Goal: Transaction & Acquisition: Purchase product/service

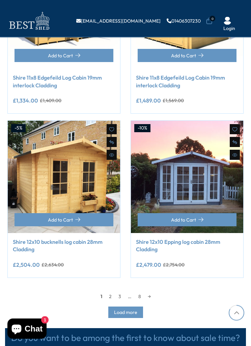
scroll to position [832, 0]
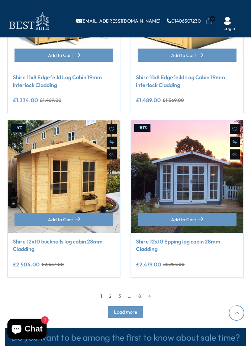
click at [123, 310] on span "Load more" at bounding box center [125, 312] width 23 height 5
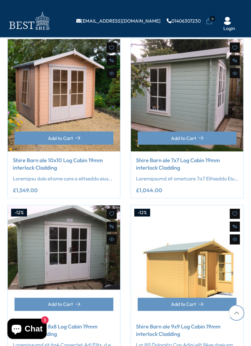
scroll to position [1742, 0]
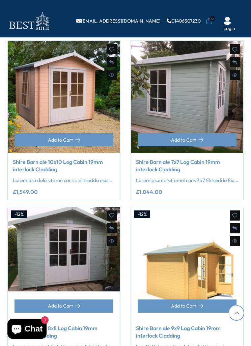
click at [224, 100] on img at bounding box center [187, 97] width 112 height 112
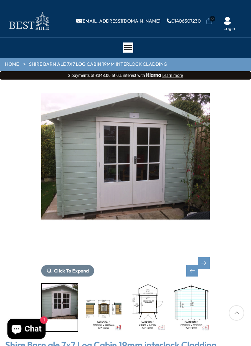
click at [153, 304] on img "5 / 11" at bounding box center [148, 307] width 36 height 47
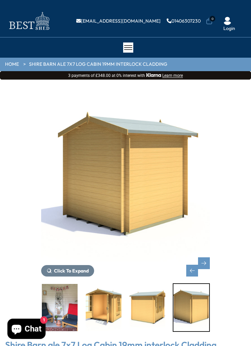
click at [66, 300] on img "8 / 11" at bounding box center [60, 307] width 36 height 47
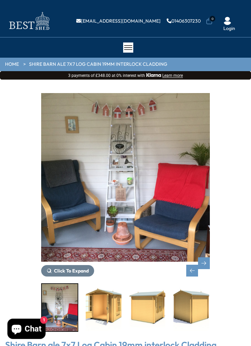
click at [110, 323] on img "9 / 11" at bounding box center [104, 307] width 36 height 47
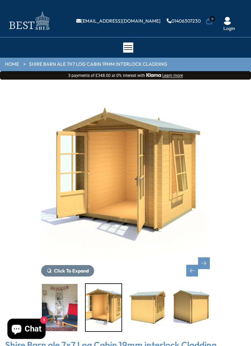
click at [142, 317] on img "10 / 11" at bounding box center [148, 307] width 36 height 47
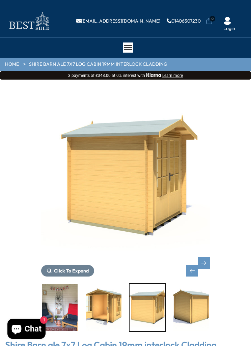
click at [16, 61] on link "HOME" at bounding box center [12, 64] width 14 height 7
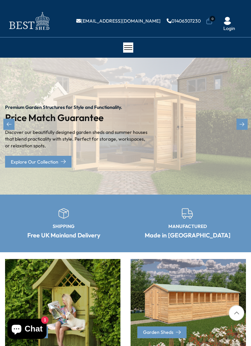
click at [130, 44] on div at bounding box center [128, 48] width 10 height 10
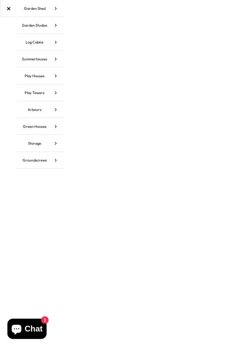
click at [45, 7] on link "Garden Shed" at bounding box center [40, 8] width 47 height 17
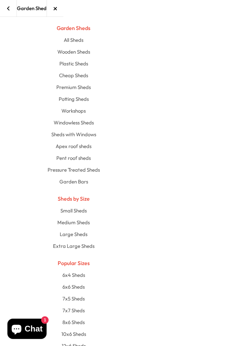
click at [81, 44] on link "All Sheds" at bounding box center [73, 40] width 335 height 12
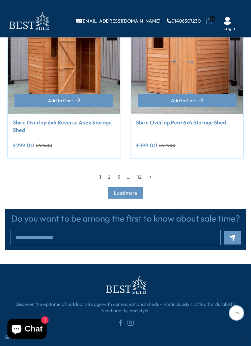
scroll to position [948, 0]
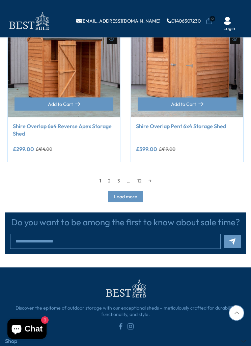
click at [133, 196] on span "Load more" at bounding box center [125, 196] width 23 height 5
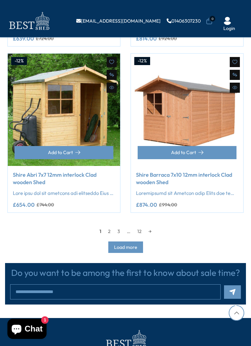
scroll to position [2565, 0]
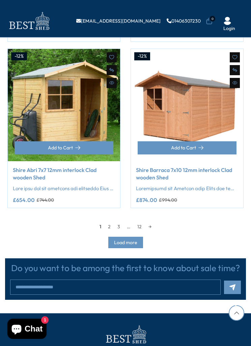
click at [130, 240] on span "Load more" at bounding box center [125, 242] width 23 height 5
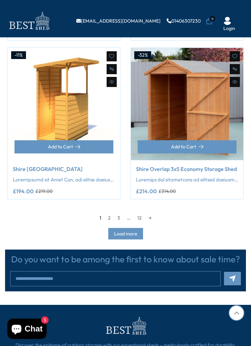
scroll to position [4239, 0]
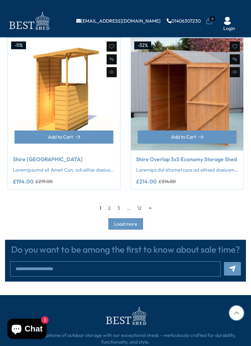
click at [134, 222] on span "Load more" at bounding box center [125, 224] width 23 height 5
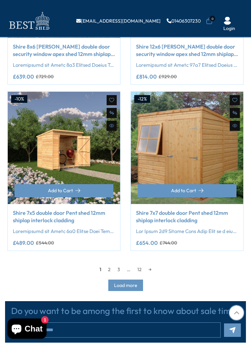
scroll to position [5833, 0]
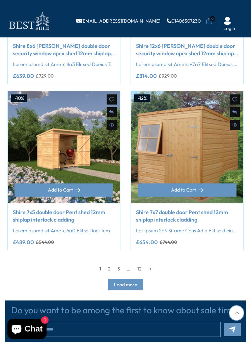
click at [132, 282] on span "Load more" at bounding box center [125, 284] width 23 height 5
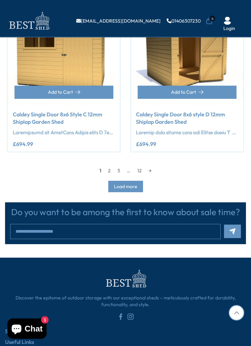
scroll to position [7599, 0]
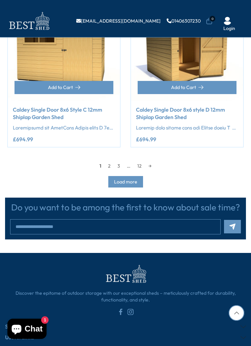
click at [134, 180] on span "Load more" at bounding box center [125, 182] width 23 height 5
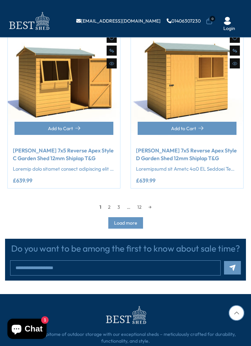
scroll to position [9219, 0]
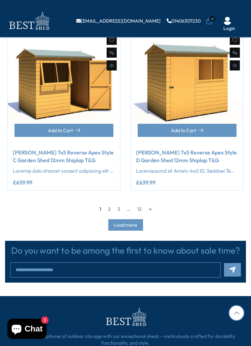
click at [131, 223] on span "Load more" at bounding box center [125, 225] width 23 height 5
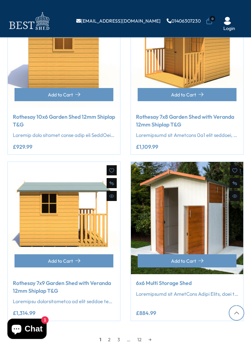
scroll to position [10752, 0]
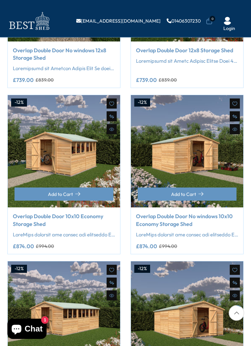
scroll to position [0, 0]
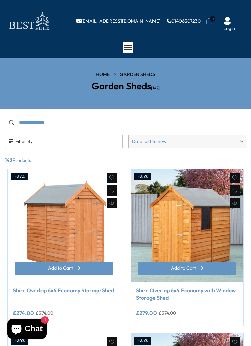
click at [99, 121] on input "Search products" at bounding box center [125, 122] width 241 height 13
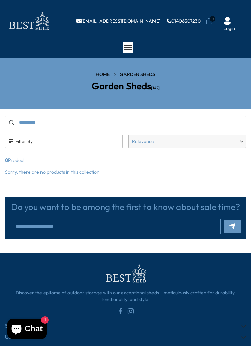
type input "**********"
click at [81, 143] on span "Filter By" at bounding box center [63, 141] width 117 height 13
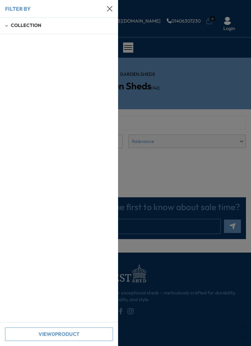
click at [55, 27] on div "Collection" at bounding box center [59, 26] width 108 height 6
click at [40, 51] on button "Summerhouses (11)" at bounding box center [59, 49] width 108 height 10
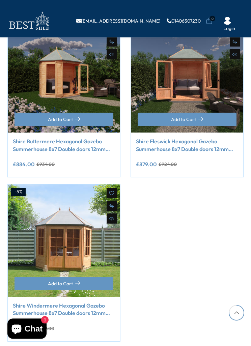
scroll to position [776, 0]
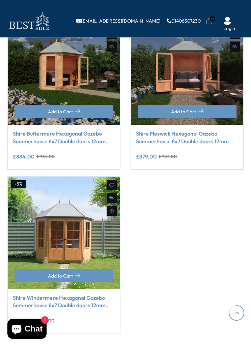
click at [79, 243] on img at bounding box center [64, 233] width 112 height 112
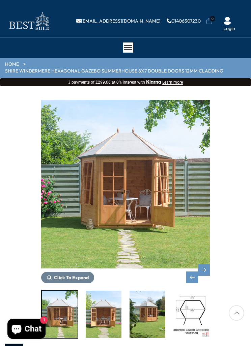
click at [105, 316] on img "3 / 14" at bounding box center [104, 314] width 36 height 47
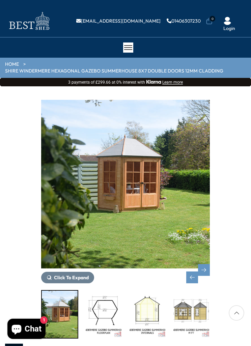
click at [149, 313] on img "6 / 14" at bounding box center [148, 314] width 36 height 47
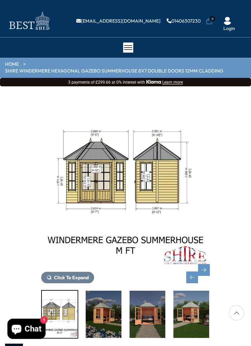
click at [197, 305] on div at bounding box center [125, 314] width 169 height 49
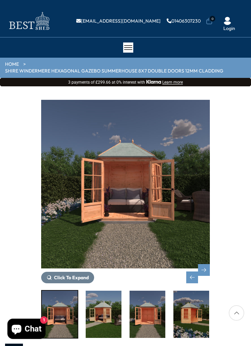
click at [155, 312] on img "11 / 14" at bounding box center [148, 314] width 36 height 47
click at [208, 264] on div "Next slide" at bounding box center [204, 270] width 12 height 12
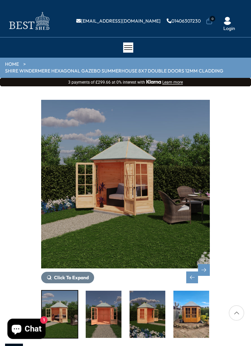
click at [182, 229] on img "10 / 14" at bounding box center [125, 184] width 169 height 169
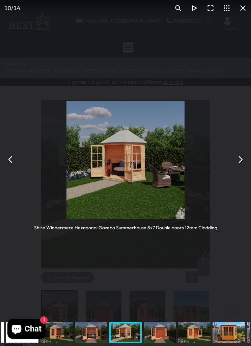
click at [158, 188] on img "You can close this modal content with the ESC key" at bounding box center [125, 160] width 118 height 118
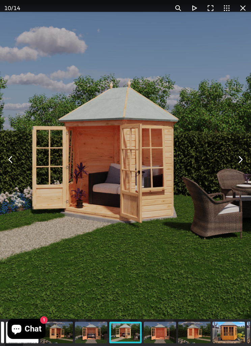
click at [237, 158] on button "You can close this modal content with the ESC key" at bounding box center [240, 160] width 16 height 16
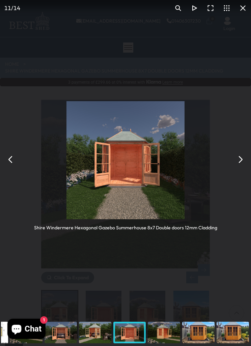
click at [240, 157] on button "You can close this modal content with the ESC key" at bounding box center [240, 160] width 16 height 16
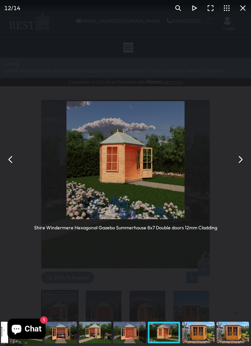
click at [245, 159] on button "You can close this modal content with the ESC key" at bounding box center [240, 160] width 16 height 16
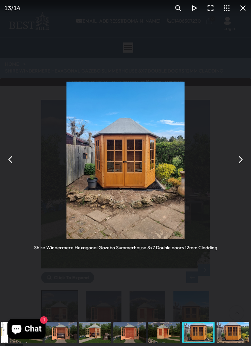
click at [245, 161] on button "You can close this modal content with the ESC key" at bounding box center [240, 160] width 16 height 16
click at [246, 160] on button "You can close this modal content with the ESC key" at bounding box center [240, 160] width 16 height 16
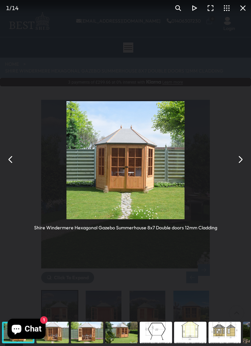
click at [167, 323] on div "You can close this modal content with the ESC key" at bounding box center [156, 332] width 34 height 27
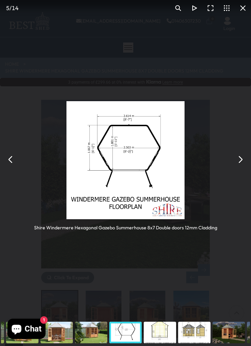
click at [60, 331] on div "You can close this modal content with the ESC key" at bounding box center [56, 332] width 34 height 27
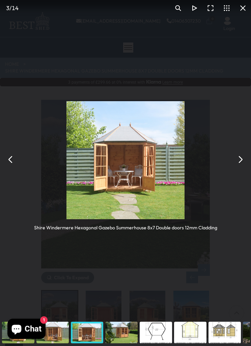
click at [245, 156] on button "You can close this modal content with the ESC key" at bounding box center [240, 160] width 16 height 16
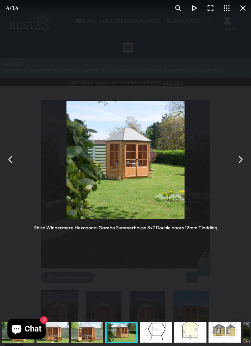
click at [240, 158] on button "You can close this modal content with the ESC key" at bounding box center [240, 160] width 16 height 16
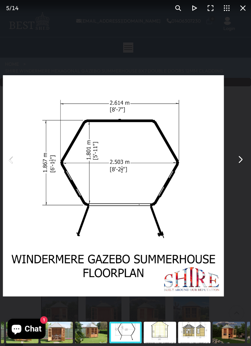
click at [239, 159] on button "You can close this modal content with the ESC key" at bounding box center [240, 160] width 16 height 16
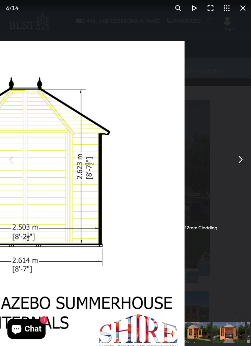
click at [245, 160] on button "You can close this modal content with the ESC key" at bounding box center [240, 160] width 16 height 16
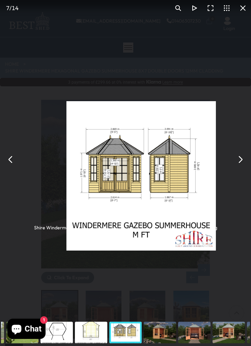
click at [7, 161] on button "You can close this modal content with the ESC key" at bounding box center [11, 160] width 16 height 16
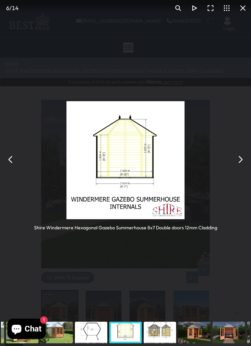
click at [164, 158] on img "You can close this modal content with the ESC key" at bounding box center [125, 160] width 118 height 118
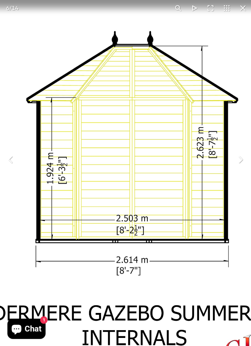
click at [0, 120] on img "You can close this modal content with the ESC key" at bounding box center [134, 182] width 394 height 394
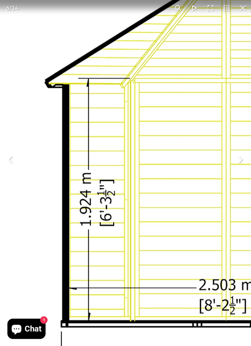
click at [0, 151] on img "You can close this modal content with the ESC key" at bounding box center [229, 224] width 675 height 675
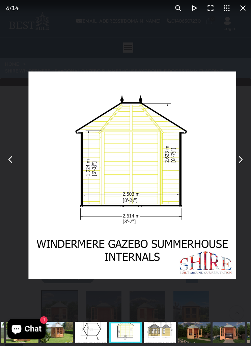
click at [248, 155] on div "Shire Windermere Hexagonal Gazebo Summerhouse 8x7 Double doors 12mm Cladding" at bounding box center [125, 159] width 251 height 319
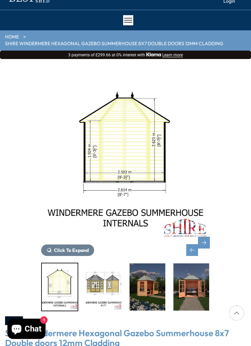
scroll to position [31, 0]
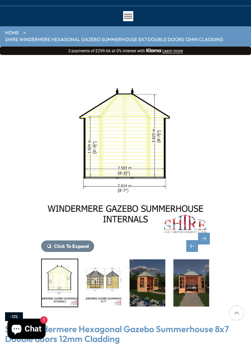
click at [130, 278] on img "8 / 14" at bounding box center [148, 282] width 36 height 47
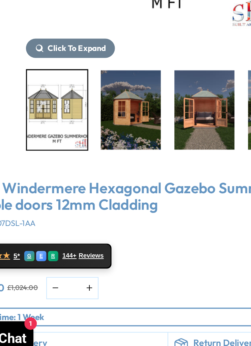
scroll to position [85, 0]
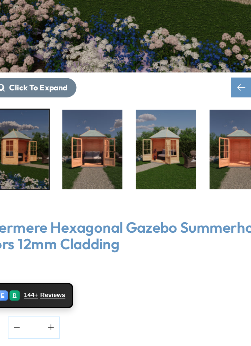
click at [86, 168] on img "9 / 14" at bounding box center [104, 191] width 36 height 47
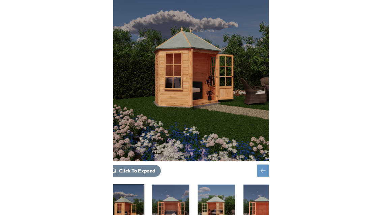
scroll to position [133, 0]
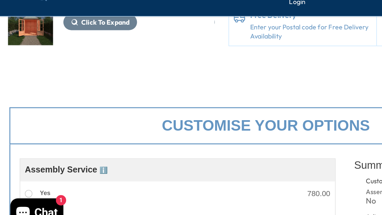
click at [208, 122] on div "Customise your options" at bounding box center [191, 135] width 369 height 27
click at [222, 39] on div "Click To Expand Click To Expand Click To Expand Click To Expand Click To Expand…" at bounding box center [191, 16] width 382 height 172
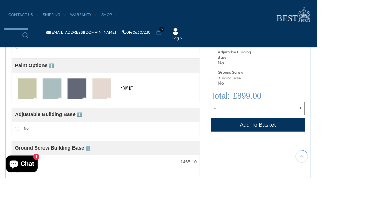
scroll to position [272, 0]
click at [160, 108] on img at bounding box center [153, 106] width 23 height 25
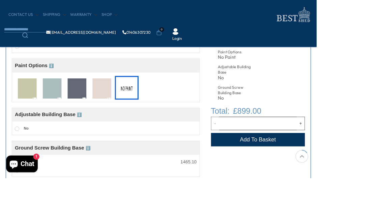
click at [156, 105] on img at bounding box center [153, 106] width 23 height 25
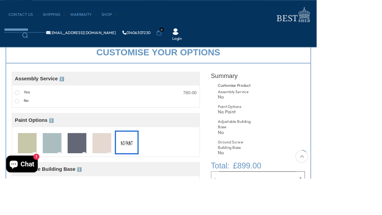
scroll to position [206, 0]
click at [21, 108] on label "Yes" at bounding box center [27, 112] width 18 height 9
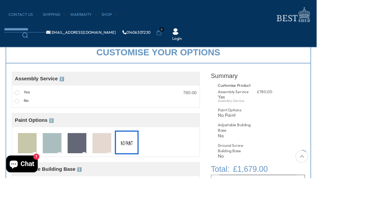
click at [27, 110] on label "Yes" at bounding box center [27, 112] width 18 height 9
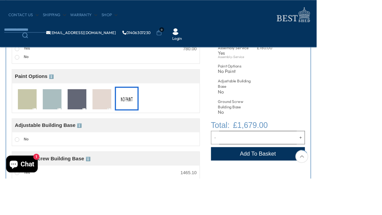
scroll to position [275, 0]
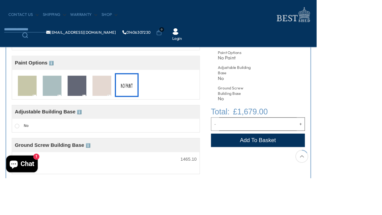
click at [251, 165] on button "Add to Cart" at bounding box center [311, 169] width 113 height 16
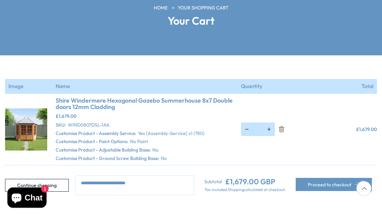
scroll to position [117, 0]
click at [38, 182] on link "Continue shopping" at bounding box center [37, 185] width 64 height 13
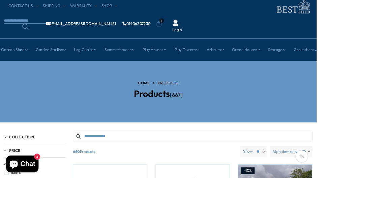
scroll to position [64, 0]
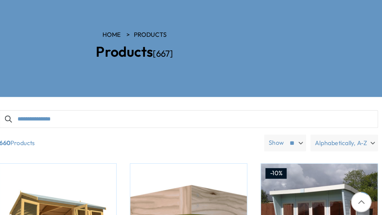
click at [107, 118] on input "Search products" at bounding box center [232, 124] width 289 height 13
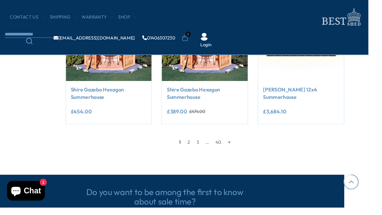
scroll to position [586, 20]
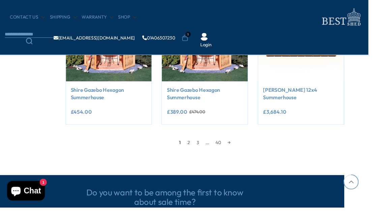
click at [198, 143] on link "2" at bounding box center [195, 148] width 9 height 10
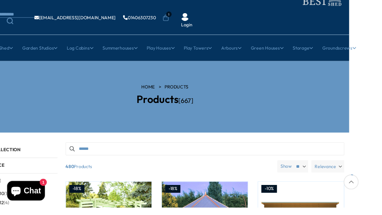
scroll to position [35, 20]
click at [116, 152] on input "*****" at bounding box center [212, 153] width 289 height 13
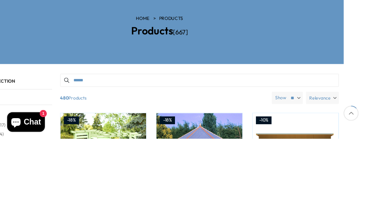
scroll to position [35, 25]
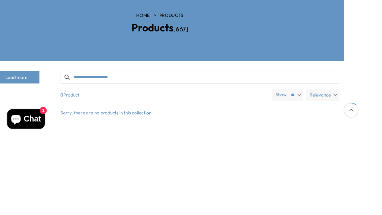
type input "**********"
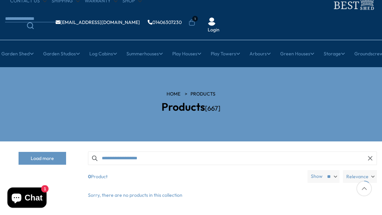
scroll to position [31, 0]
click at [165, 157] on input "**********" at bounding box center [232, 158] width 289 height 13
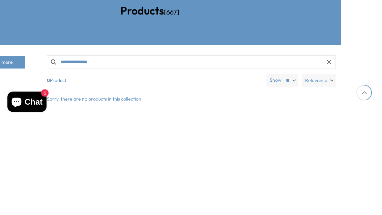
type input "**********"
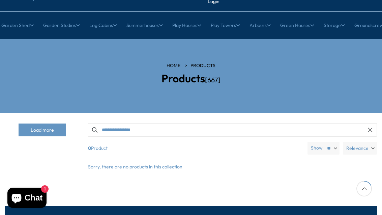
scroll to position [60, 0]
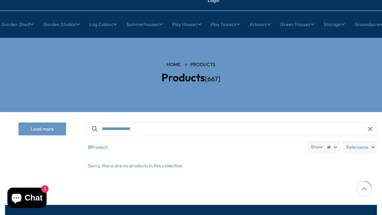
click at [155, 126] on input "**********" at bounding box center [232, 128] width 289 height 13
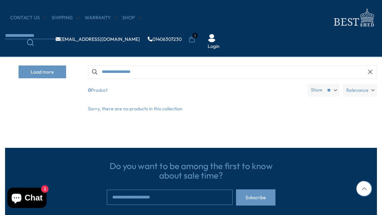
scroll to position [60, 41]
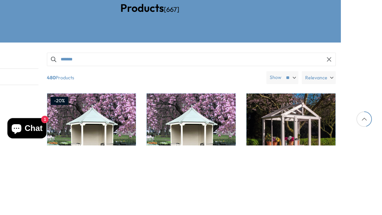
type input "*****"
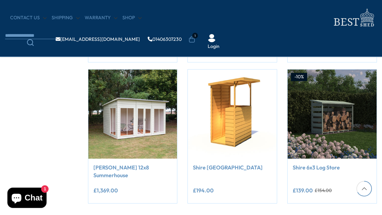
scroll to position [515, 0]
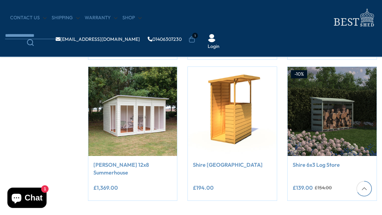
click at [214, 214] on link "2" at bounding box center [215, 219] width 9 height 10
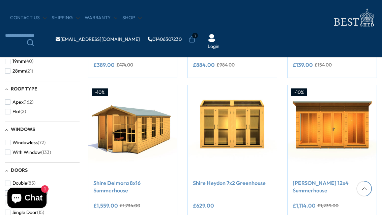
scroll to position [125, 0]
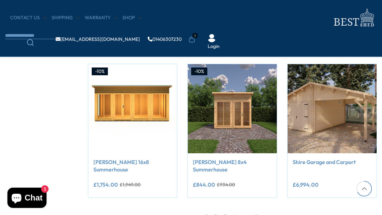
click at [229, 211] on link "3" at bounding box center [225, 216] width 9 height 10
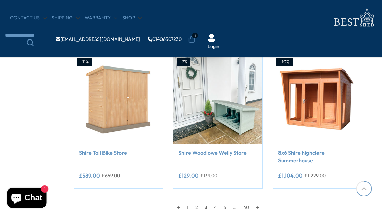
scroll to position [527, 15]
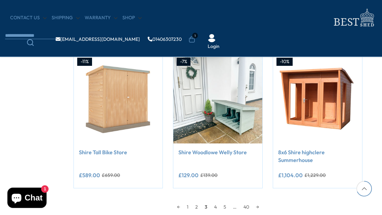
click at [218, 202] on link "4" at bounding box center [215, 207] width 9 height 10
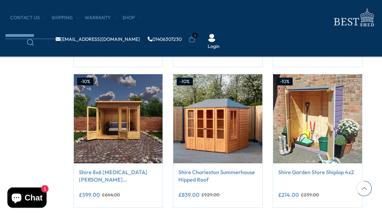
scroll to position [515, 15]
click at [227, 113] on img at bounding box center [217, 118] width 89 height 89
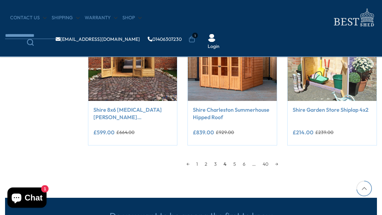
scroll to position [582, 0]
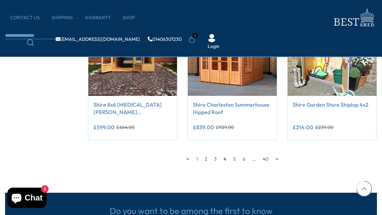
click at [239, 156] on link "5" at bounding box center [234, 159] width 9 height 10
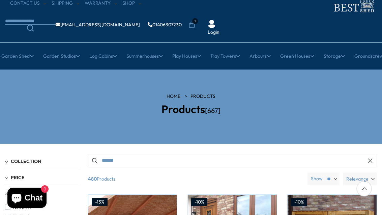
scroll to position [26, 0]
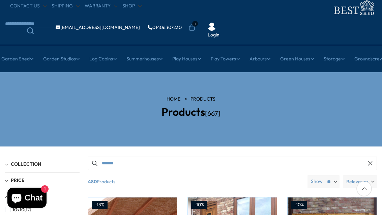
click at [192, 25] on span "1" at bounding box center [195, 24] width 6 height 6
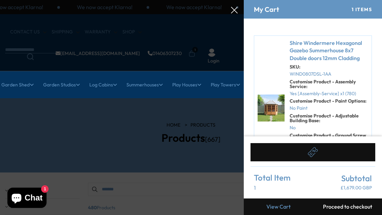
click at [274, 109] on img at bounding box center [271, 107] width 27 height 37
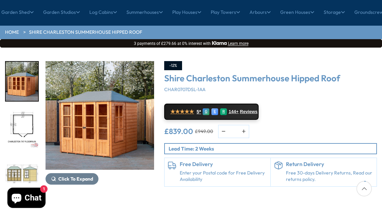
scroll to position [73, 0]
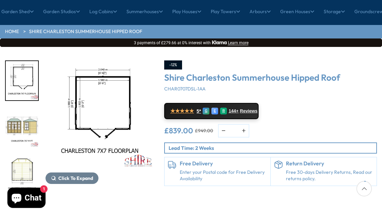
click at [26, 121] on img "3 / 9" at bounding box center [22, 127] width 32 height 39
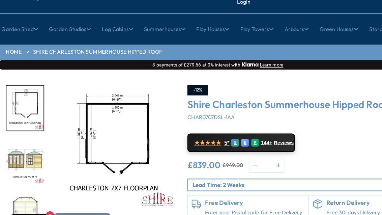
scroll to position [56, 0]
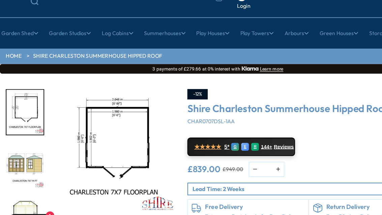
click at [30, 97] on img "2 / 9" at bounding box center [22, 98] width 32 height 39
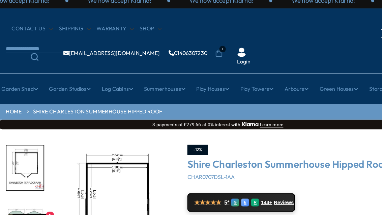
scroll to position [0, 0]
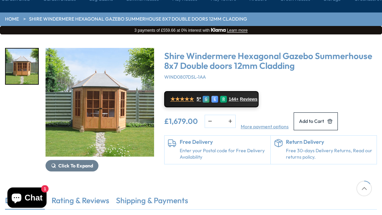
scroll to position [85, 0]
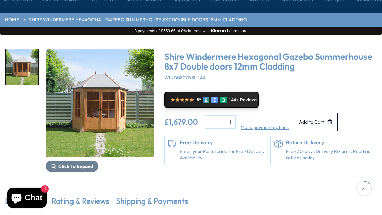
click at [222, 61] on h3 "Shire Windermere Hexagonal Gazebo Summerhouse 8x7 Double doors 12mm Cladding" at bounding box center [270, 61] width 213 height 19
click at [130, 120] on img "1 / 1" at bounding box center [100, 103] width 109 height 109
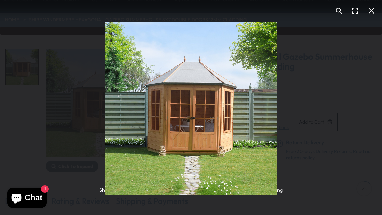
click at [374, 10] on button "You can close this modal content with the ESC key" at bounding box center [371, 11] width 16 height 16
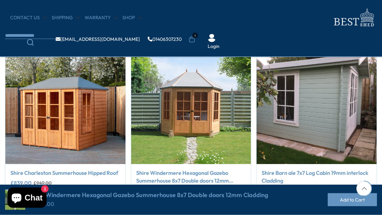
scroll to position [305, 0]
click at [206, 118] on img "2 / 3" at bounding box center [191, 104] width 120 height 120
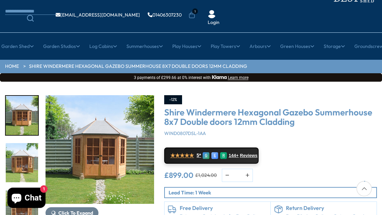
scroll to position [41, 0]
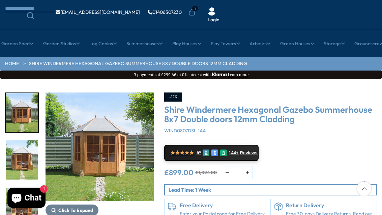
click at [114, 164] on img "1 / 14" at bounding box center [100, 146] width 109 height 109
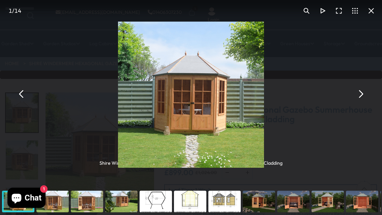
click at [213, 93] on img "You can close this modal content with the ESC key" at bounding box center [191, 95] width 146 height 146
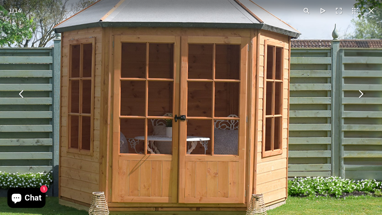
click at [358, 100] on button "You can close this modal content with the ESC key" at bounding box center [361, 94] width 16 height 16
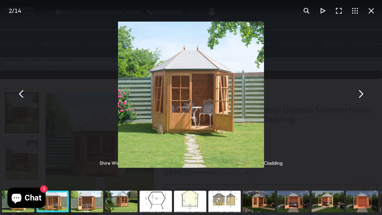
click at [214, 102] on img "You can close this modal content with the ESC key" at bounding box center [191, 95] width 146 height 146
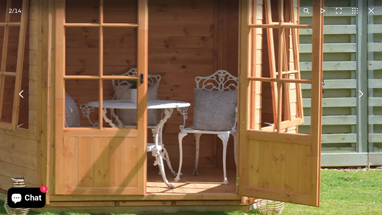
click at [359, 98] on button "You can close this modal content with the ESC key" at bounding box center [361, 94] width 16 height 16
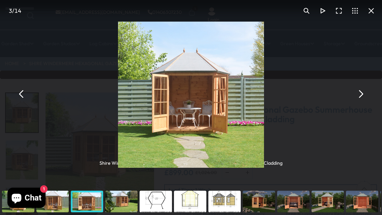
click at [364, 102] on button "You can close this modal content with the ESC key" at bounding box center [361, 94] width 16 height 16
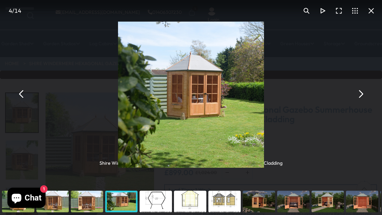
click at [250, 111] on img "You can close this modal content with the ESC key" at bounding box center [191, 95] width 146 height 146
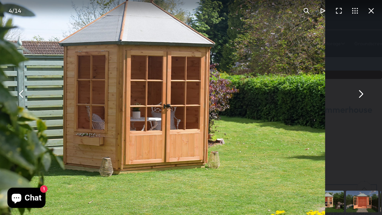
click at [361, 101] on button "You can close this modal content with the ESC key" at bounding box center [361, 94] width 16 height 16
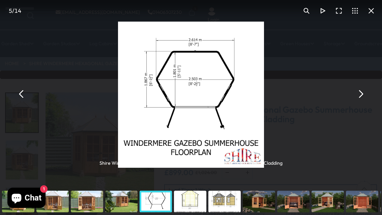
click at [363, 99] on button "You can close this modal content with the ESC key" at bounding box center [361, 94] width 16 height 16
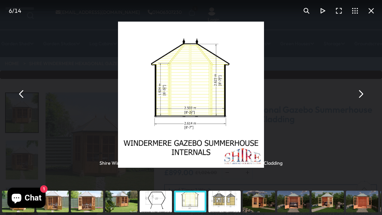
click at [363, 102] on button "You can close this modal content with the ESC key" at bounding box center [361, 94] width 16 height 16
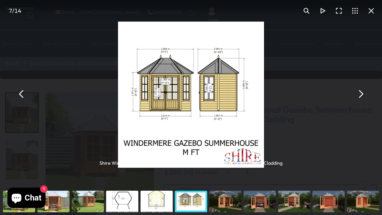
click at [363, 101] on button "You can close this modal content with the ESC key" at bounding box center [361, 94] width 16 height 16
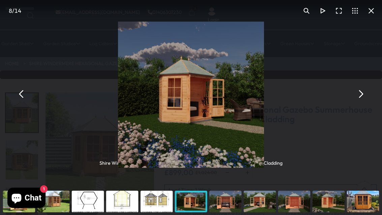
click at [366, 97] on button "You can close this modal content with the ESC key" at bounding box center [361, 94] width 16 height 16
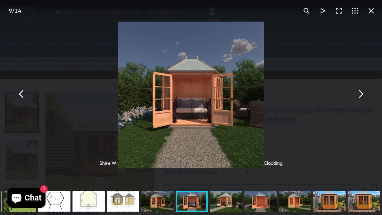
click at [367, 98] on button "You can close this modal content with the ESC key" at bounding box center [361, 94] width 16 height 16
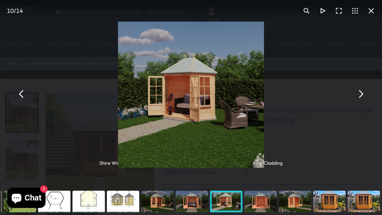
click at [371, 8] on button "You can close this modal content with the ESC key" at bounding box center [371, 11] width 16 height 16
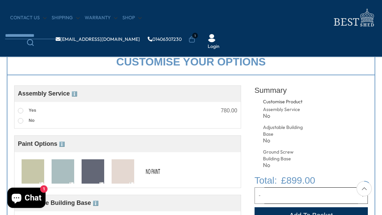
scroll to position [208, 0]
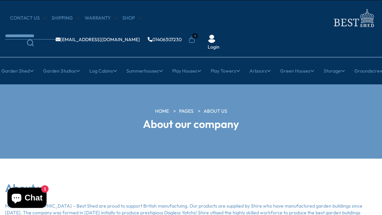
scroll to position [13, 0]
